Goal: Information Seeking & Learning: Learn about a topic

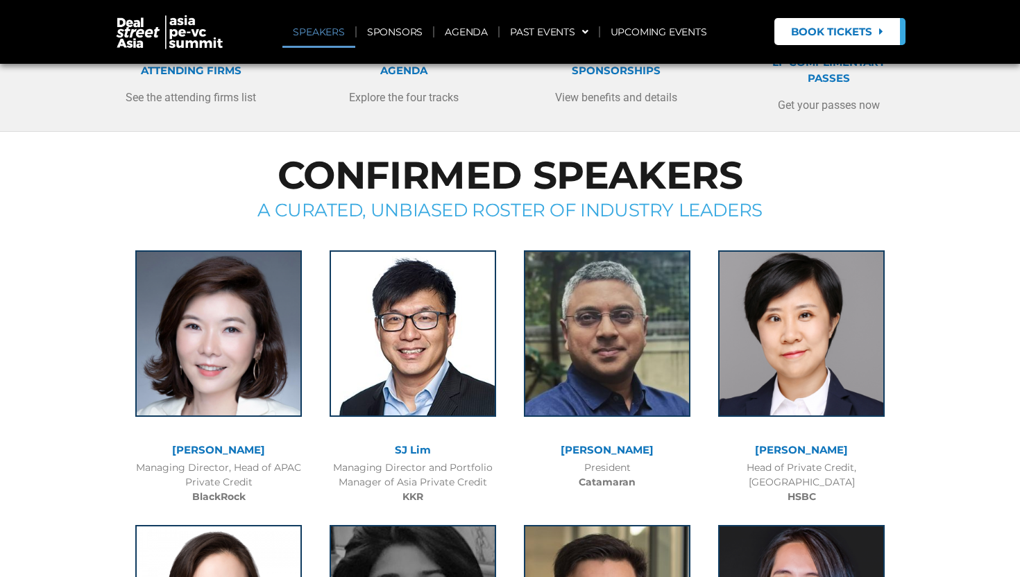
scroll to position [499, 0]
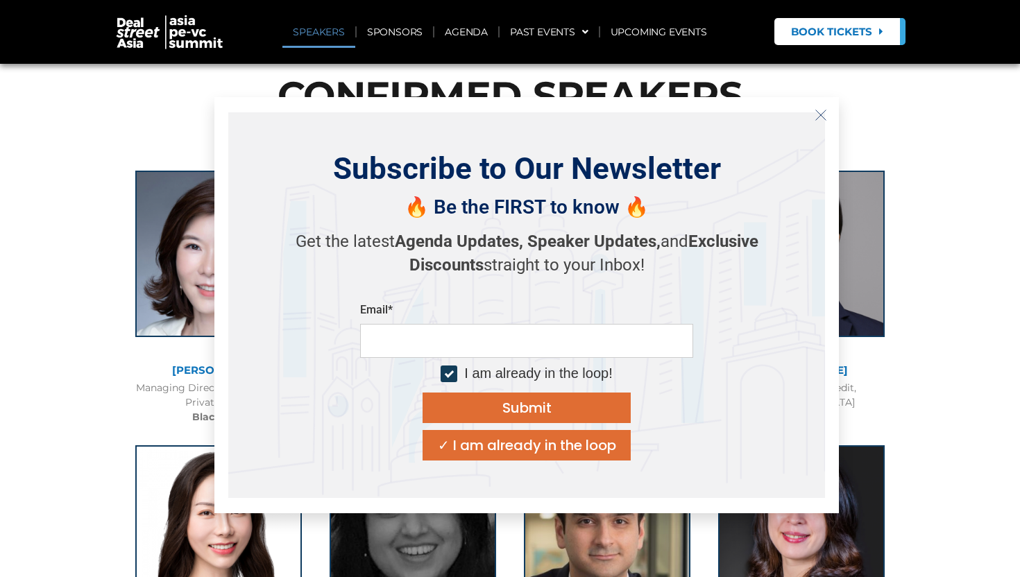
click at [820, 118] on icon "Close" at bounding box center [821, 115] width 12 height 12
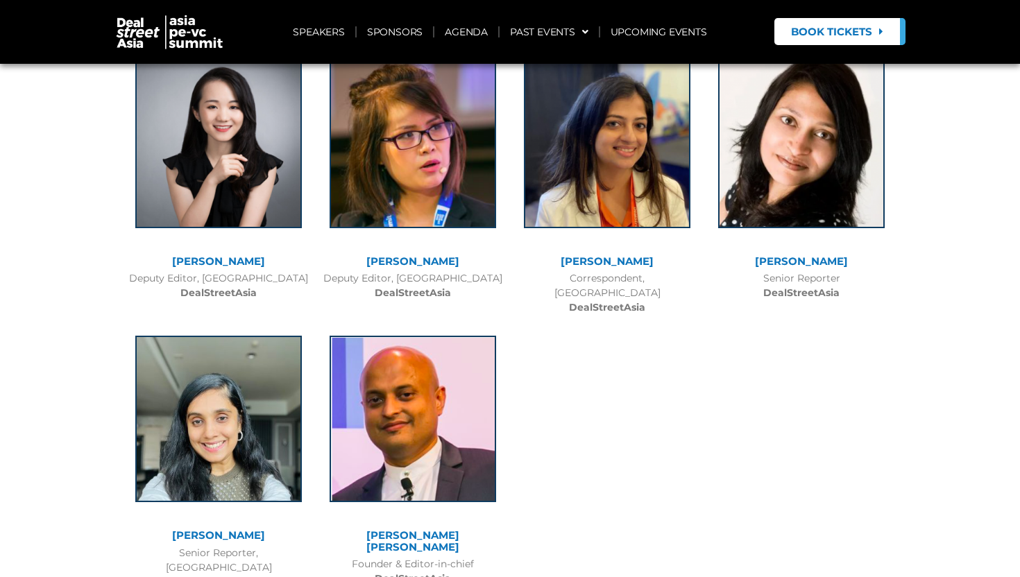
scroll to position [10603, 0]
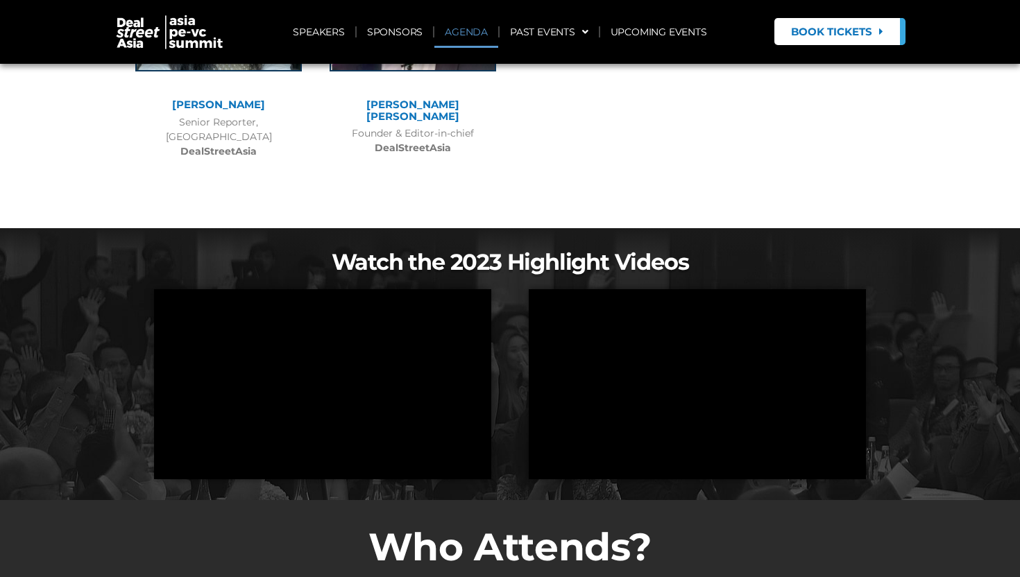
click at [461, 28] on link "AGENDA" at bounding box center [466, 32] width 64 height 32
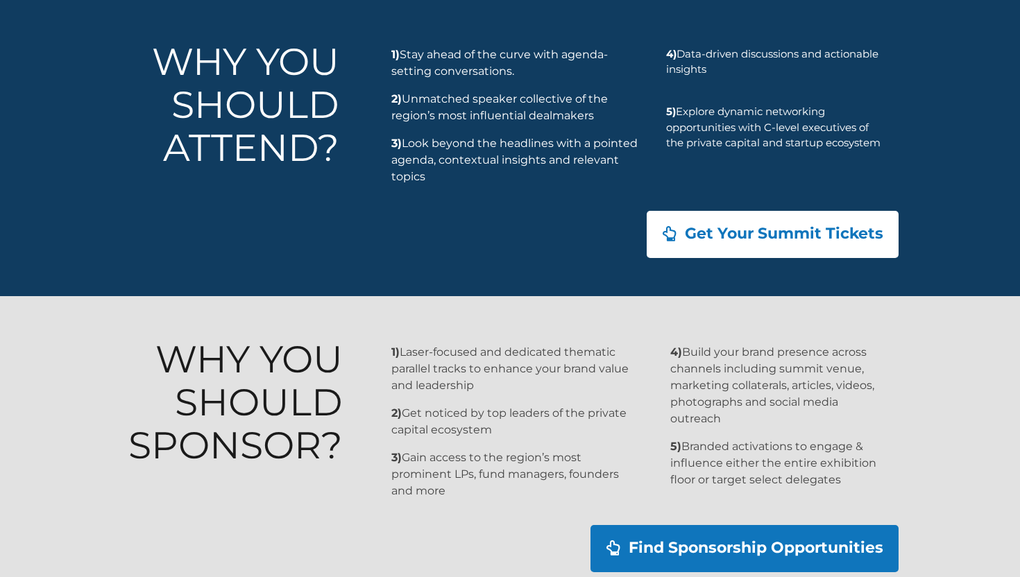
scroll to position [1303, 0]
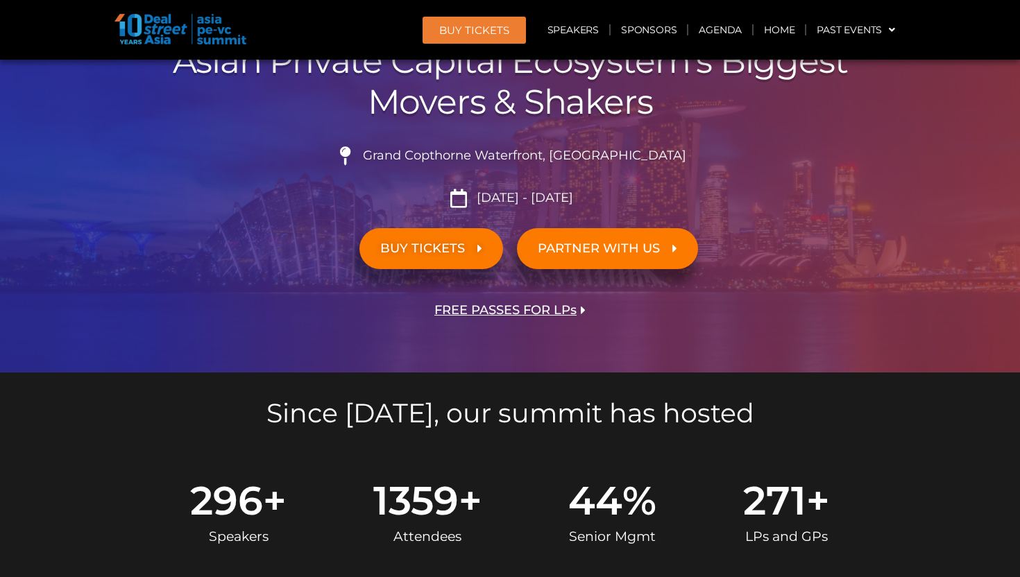
scroll to position [207, 0]
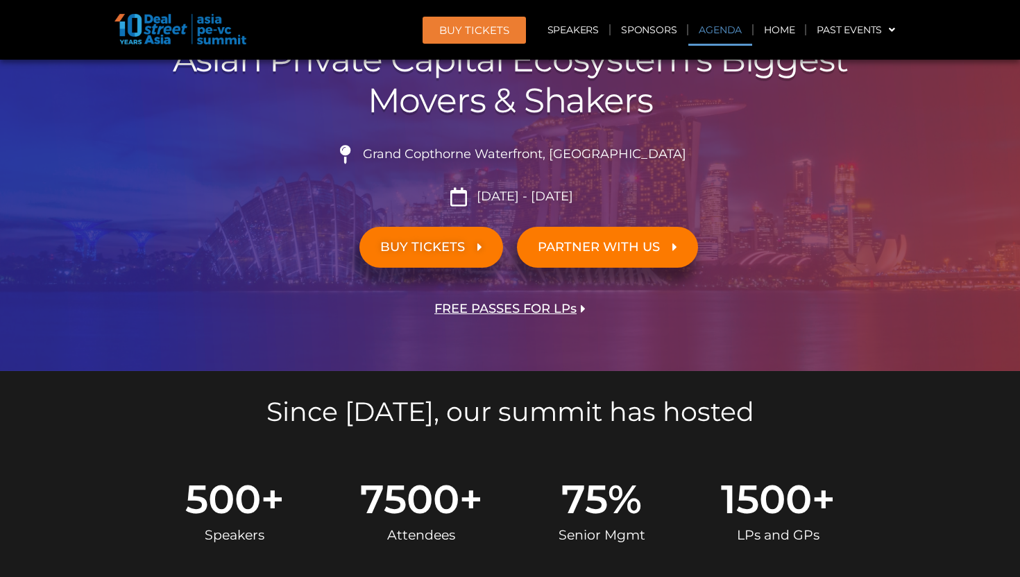
click at [724, 28] on link "Agenda" at bounding box center [720, 30] width 64 height 32
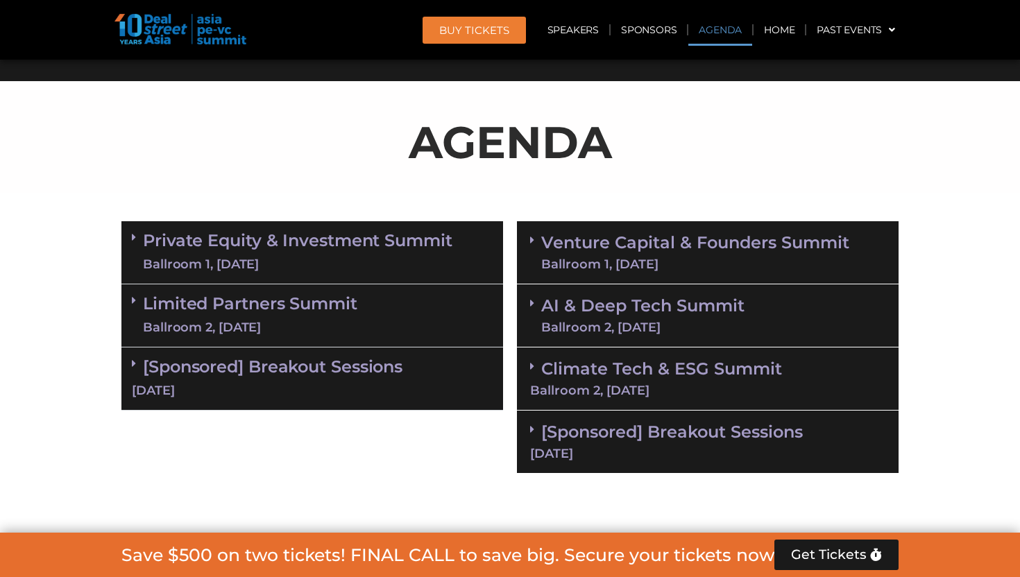
scroll to position [738, 0]
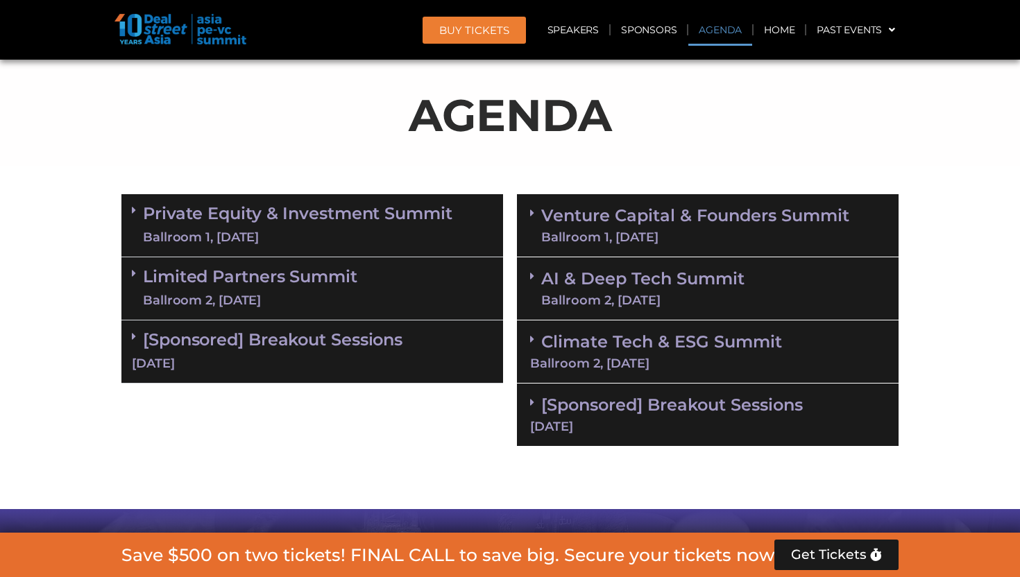
click at [130, 210] on div "Private Equity & Investment Summit Ballroom 1, [DATE]" at bounding box center [312, 225] width 382 height 63
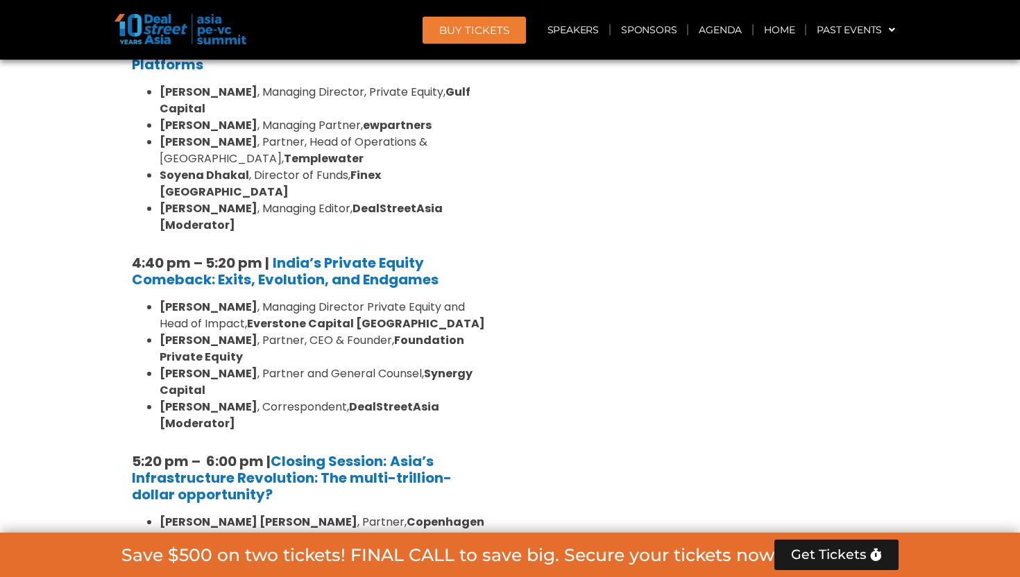
scroll to position [2576, 0]
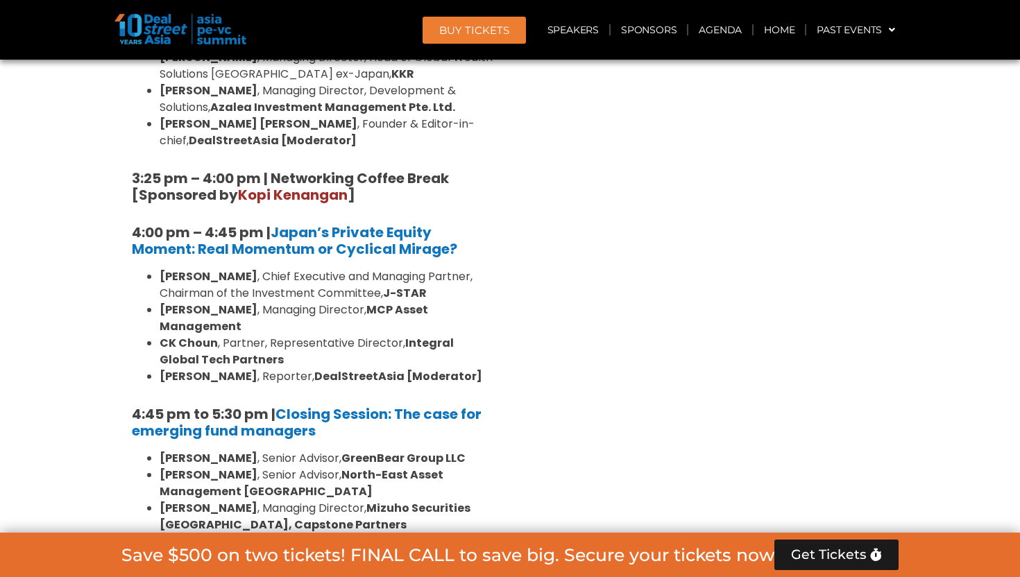
scroll to position [4078, 0]
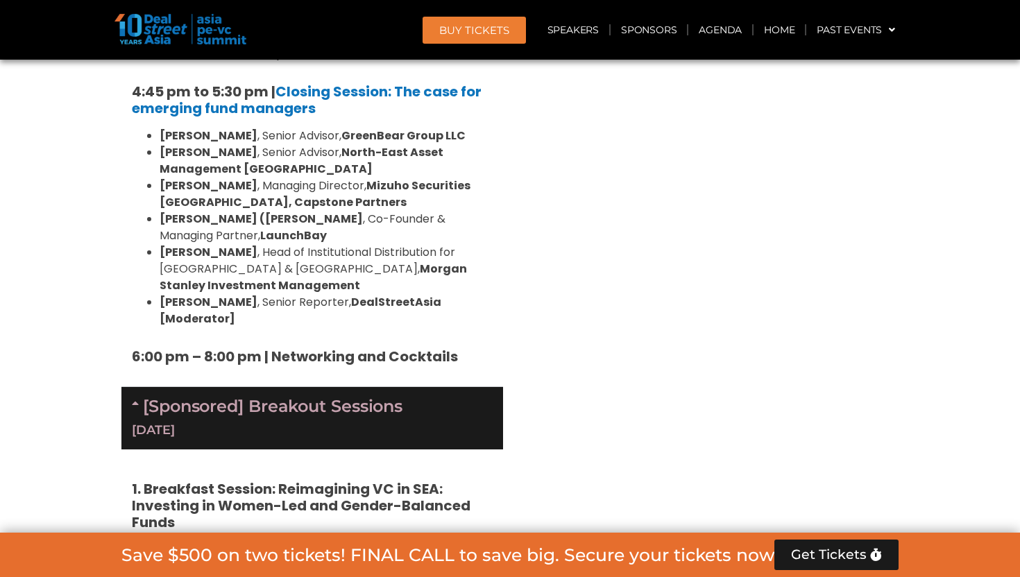
scroll to position [4401, 0]
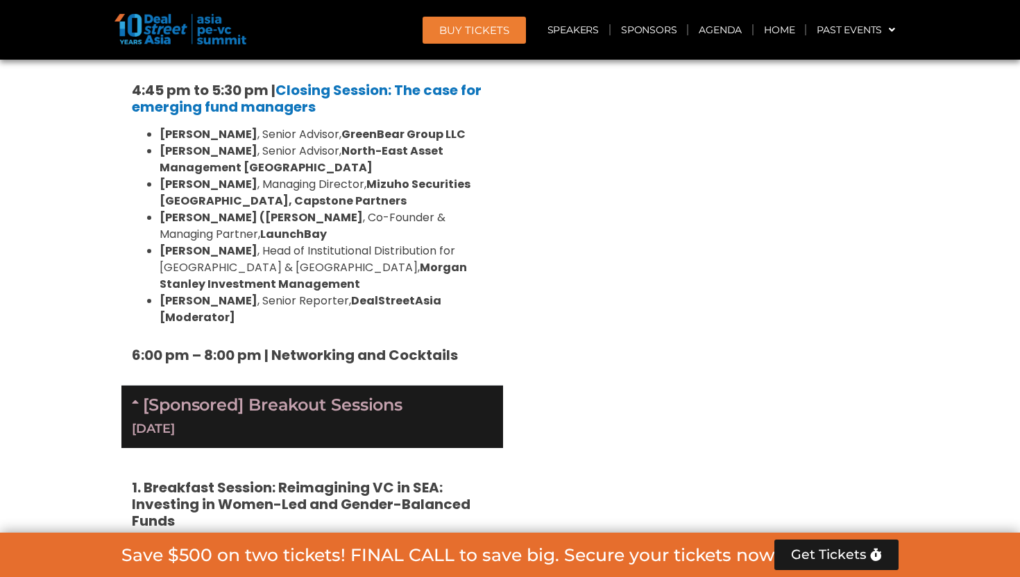
drag, startPoint x: 130, startPoint y: 232, endPoint x: 460, endPoint y: 303, distance: 337.8
click at [460, 541] on p "This session brings together a select group of institutional and private capita…" at bounding box center [312, 582] width 361 height 83
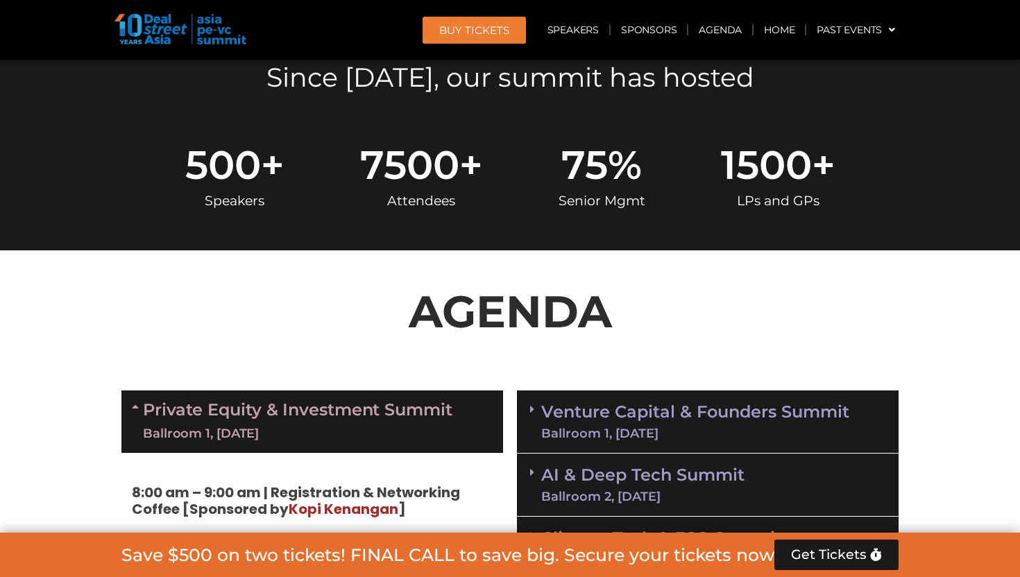
scroll to position [705, 0]
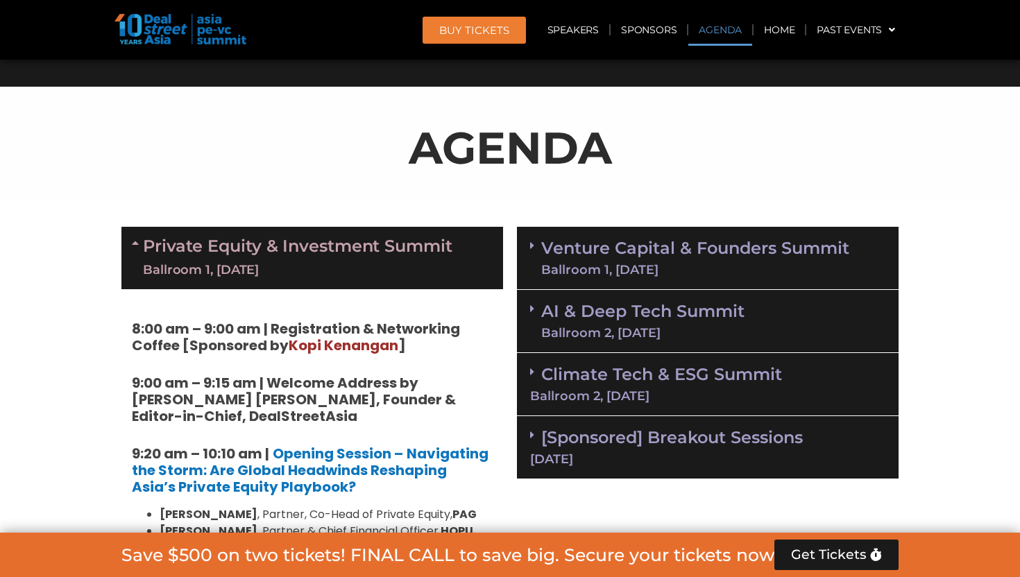
click at [647, 367] on link "Climate Tech & ESG Summit Ballroom 2, [DATE]" at bounding box center [707, 383] width 355 height 38
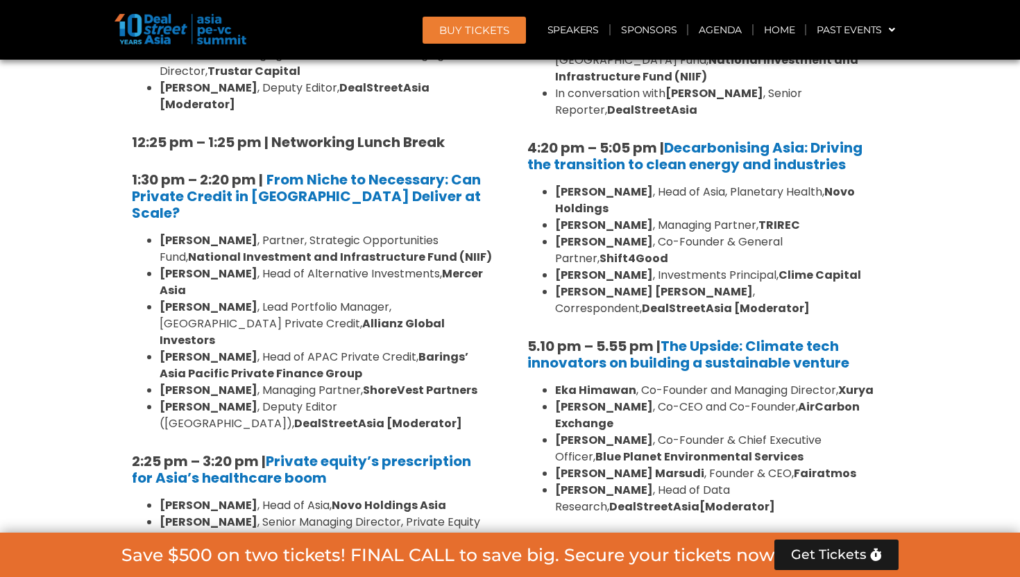
scroll to position [1800, 0]
